Goal: Transaction & Acquisition: Book appointment/travel/reservation

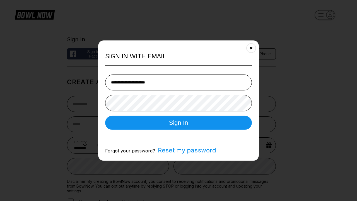
select select "**"
click at [178, 123] on button "Sign In" at bounding box center [178, 122] width 147 height 14
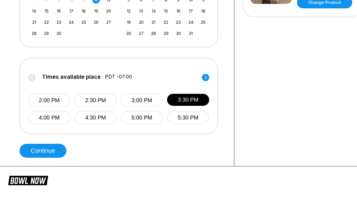
click at [44, 150] on button "Continue" at bounding box center [42, 150] width 47 height 14
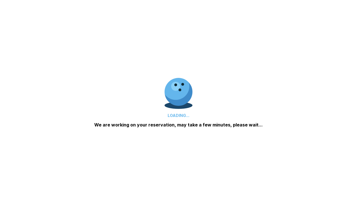
scroll to position [269, 0]
